Goal: Transaction & Acquisition: Purchase product/service

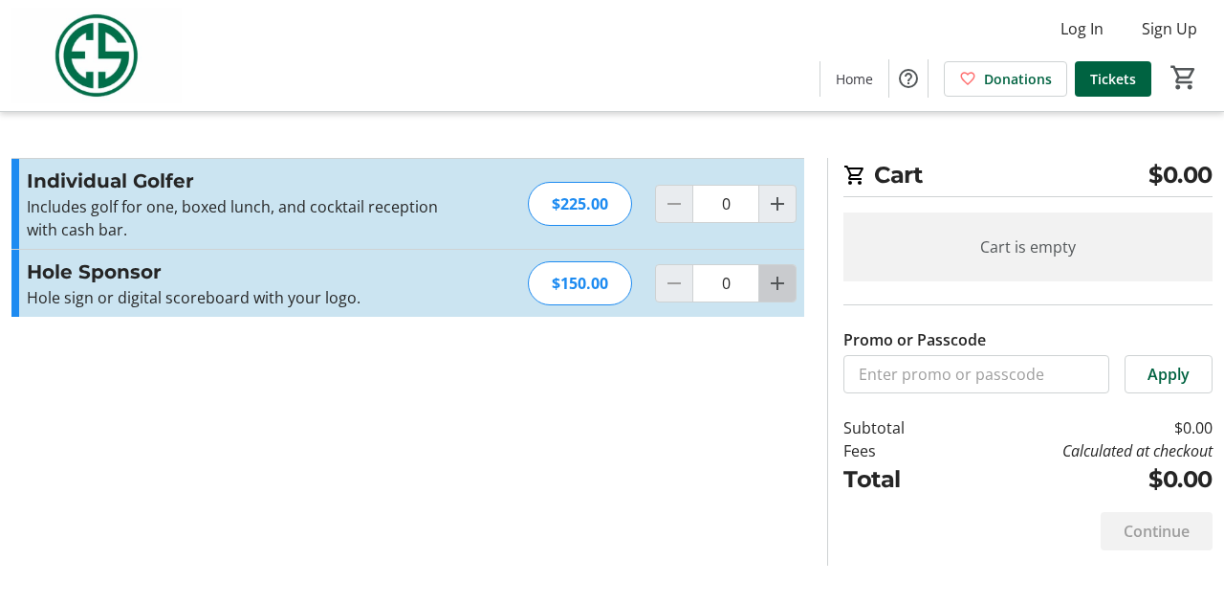
click at [782, 288] on mat-icon "Increment by one" at bounding box center [777, 283] width 23 height 23
click at [782, 287] on mat-icon "Increment by one" at bounding box center [777, 283] width 23 height 23
type input "2"
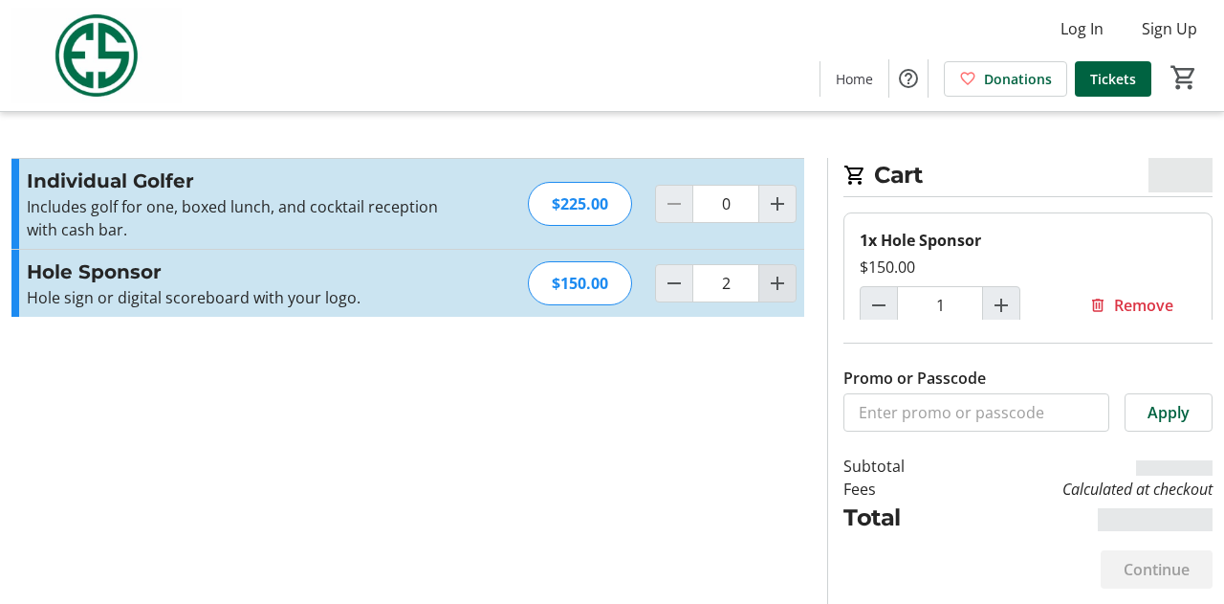
type input "2"
click at [672, 283] on mat-icon "Decrement by one" at bounding box center [674, 283] width 23 height 23
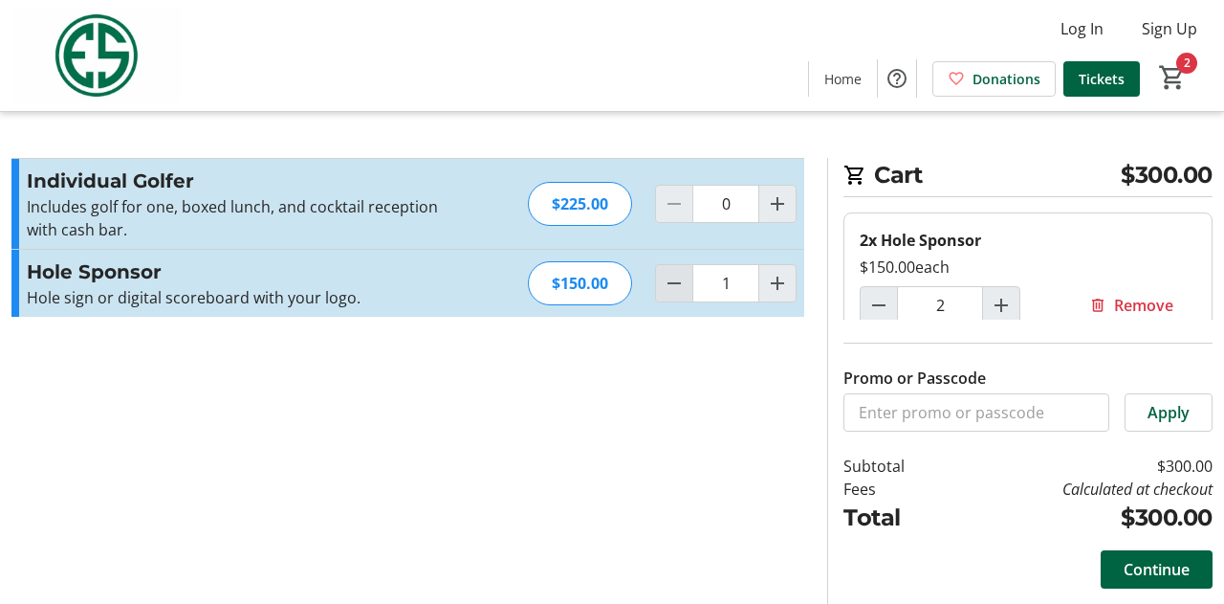
click at [672, 283] on mat-icon "Decrement by one" at bounding box center [674, 283] width 23 height 23
type input "0"
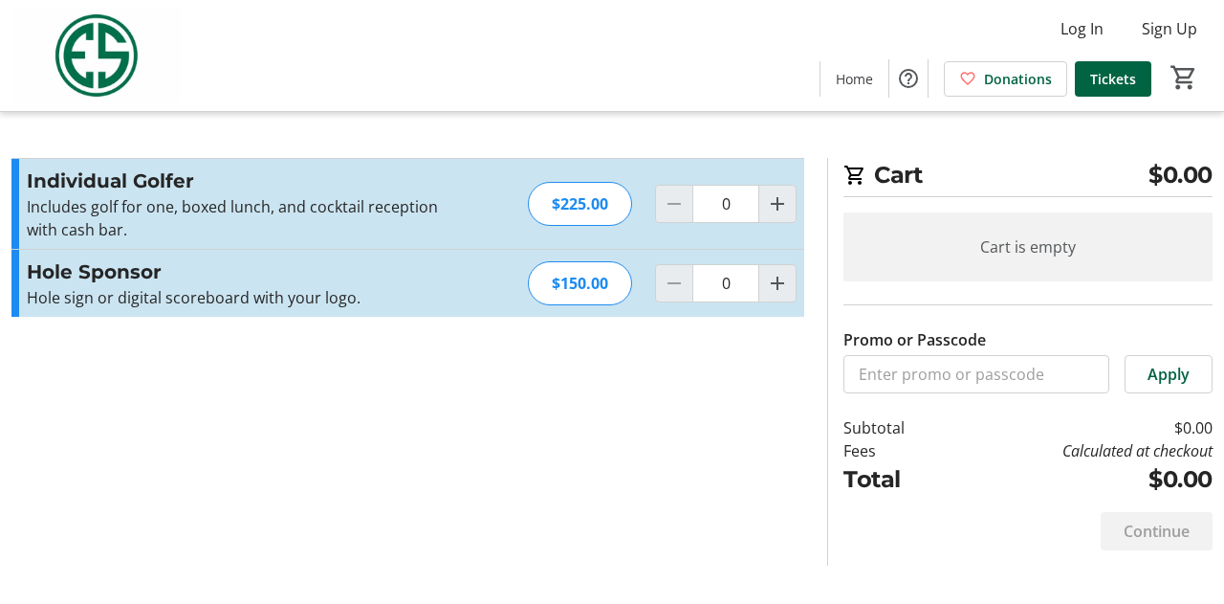
click at [187, 277] on h3 "Hole Sponsor" at bounding box center [236, 271] width 418 height 29
click at [36, 275] on h3 "Hole Sponsor" at bounding box center [236, 271] width 418 height 29
